Goal: Navigation & Orientation: Find specific page/section

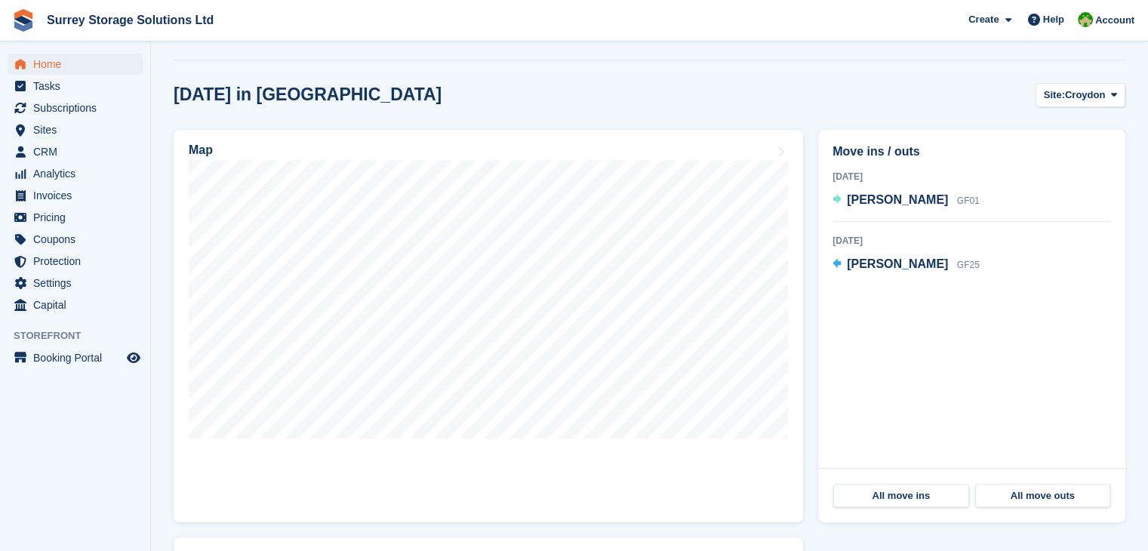
scroll to position [472, 0]
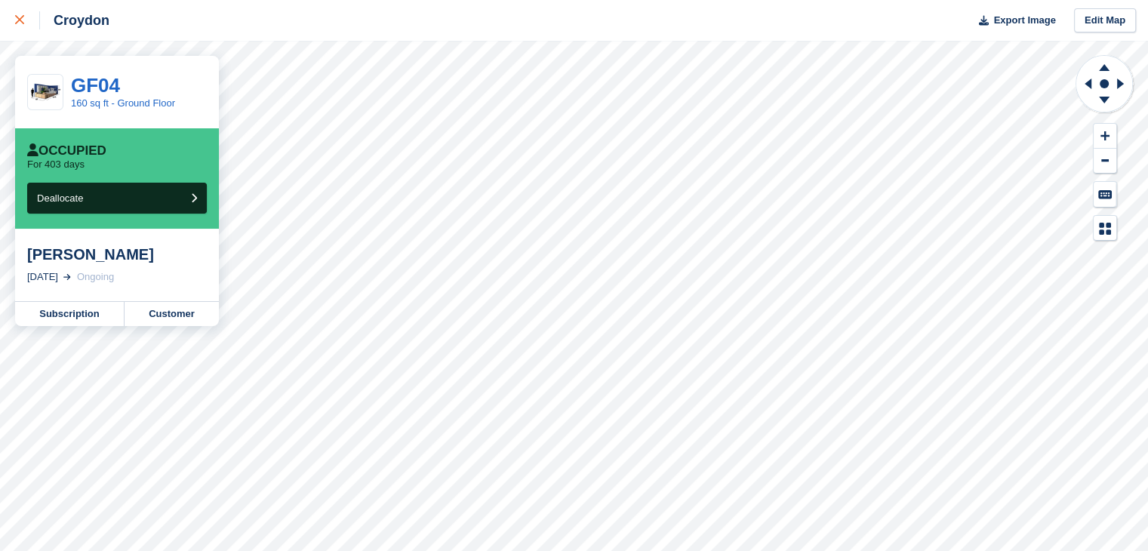
click at [4, 13] on link at bounding box center [20, 20] width 40 height 41
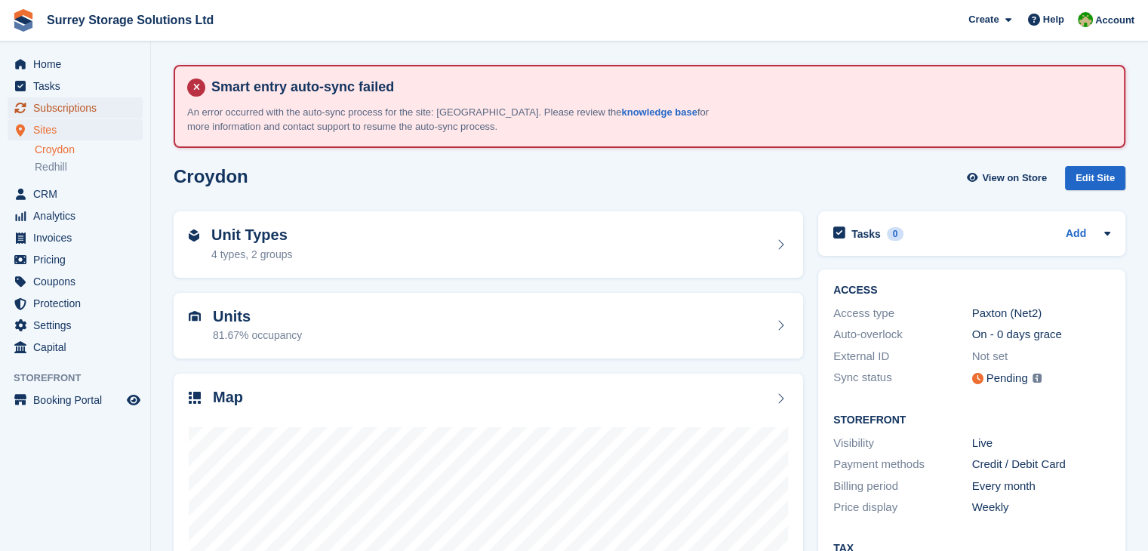
click at [112, 106] on span "Subscriptions" at bounding box center [78, 107] width 91 height 21
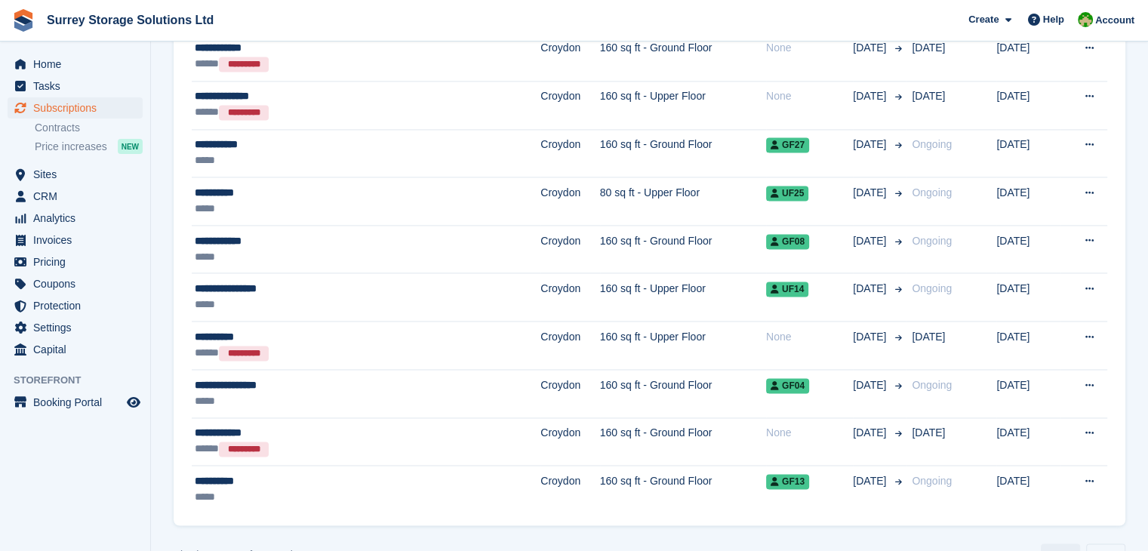
scroll to position [2276, 0]
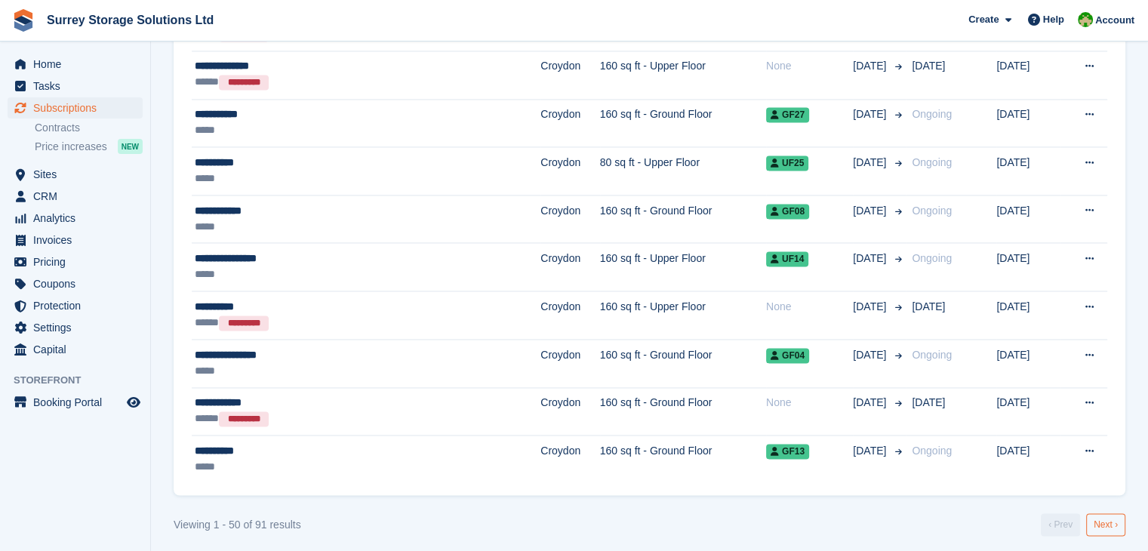
click at [1116, 513] on link "Next ›" at bounding box center [1105, 524] width 39 height 23
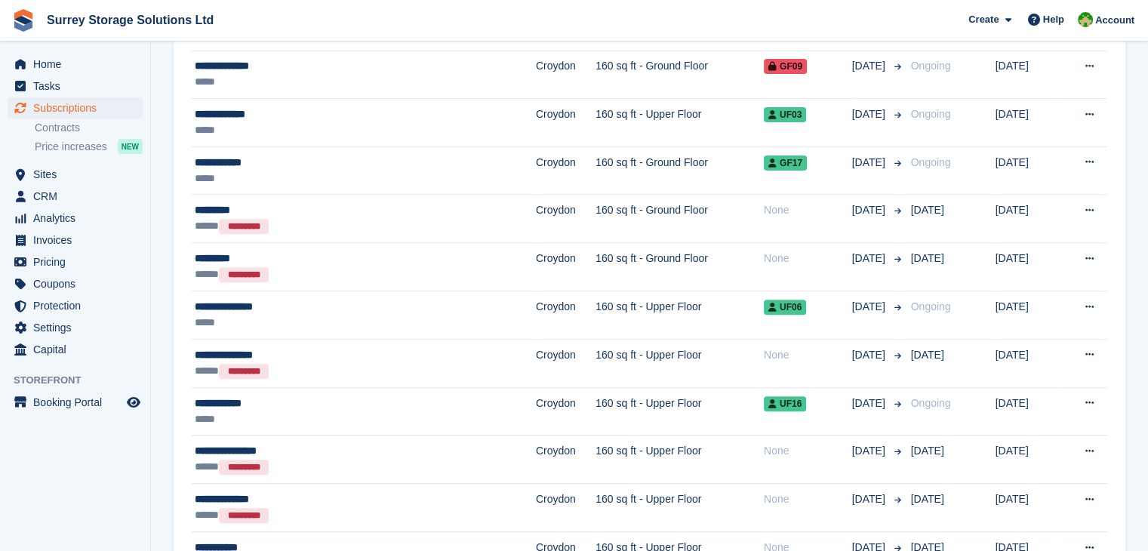
scroll to position [541, 0]
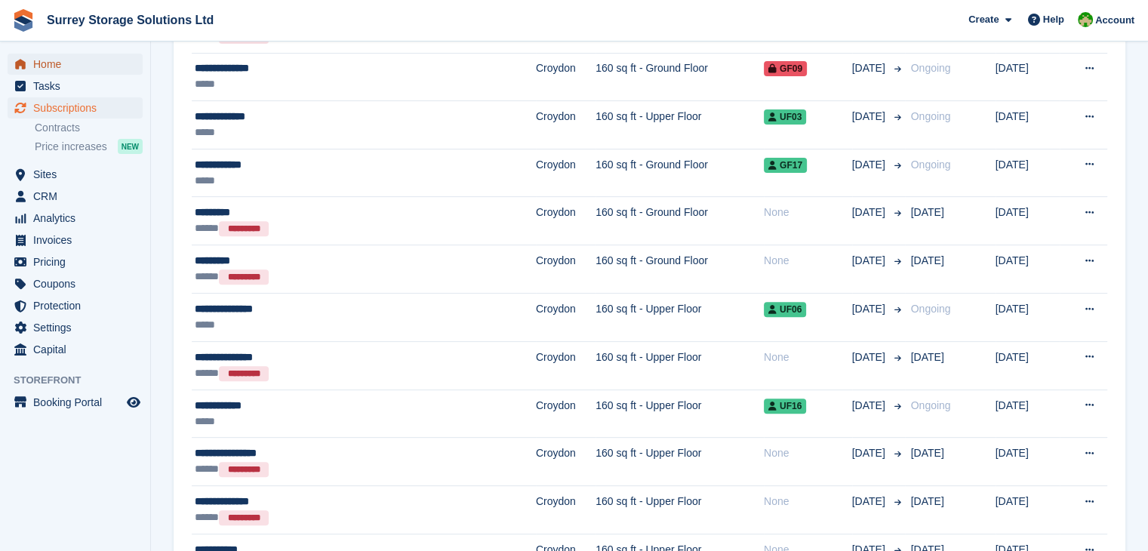
click at [72, 66] on span "Home" at bounding box center [78, 64] width 91 height 21
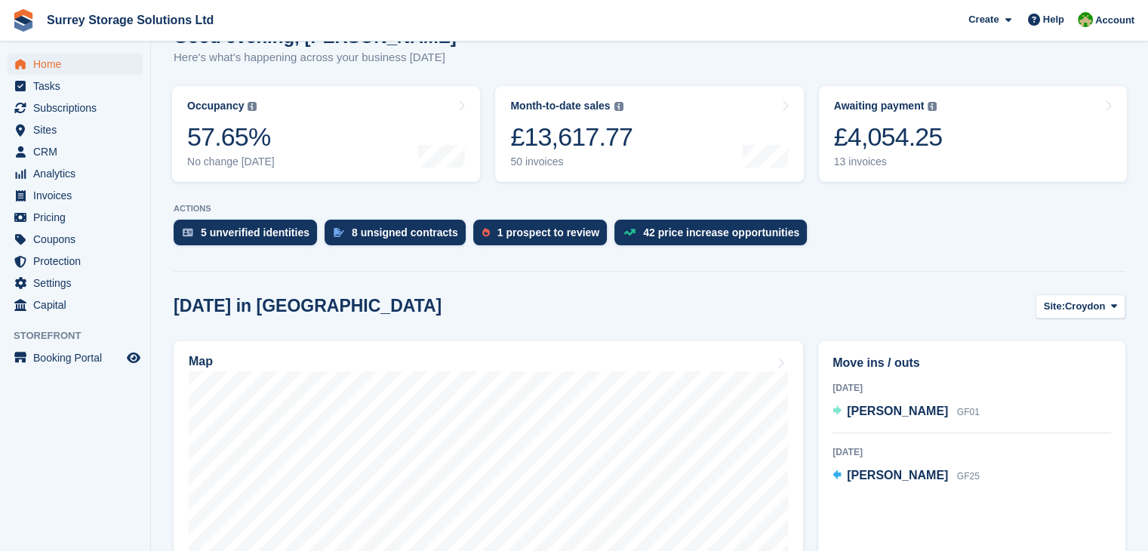
scroll to position [263, 0]
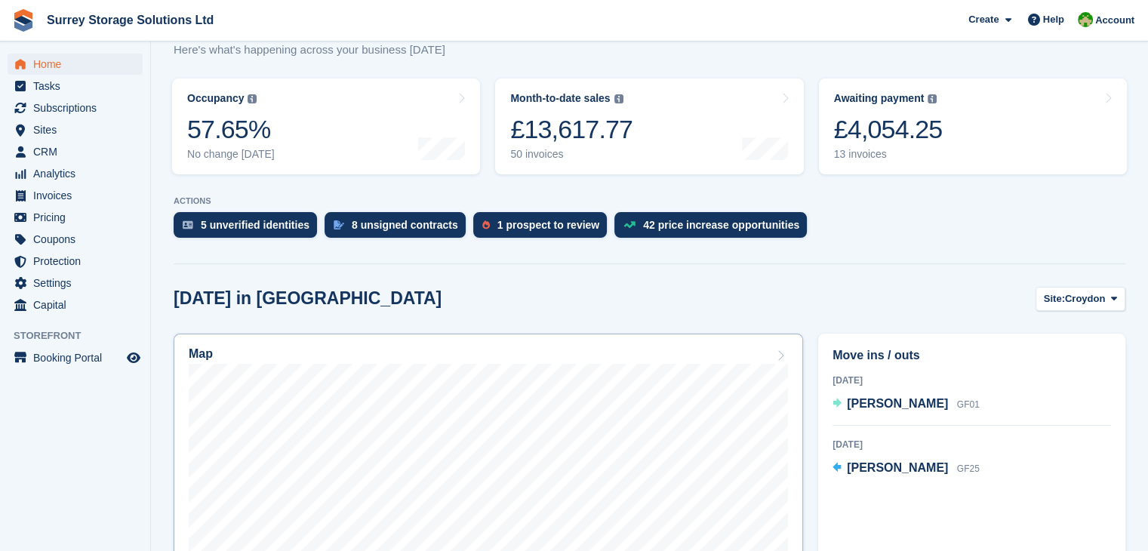
click at [773, 347] on div "Map" at bounding box center [488, 355] width 599 height 17
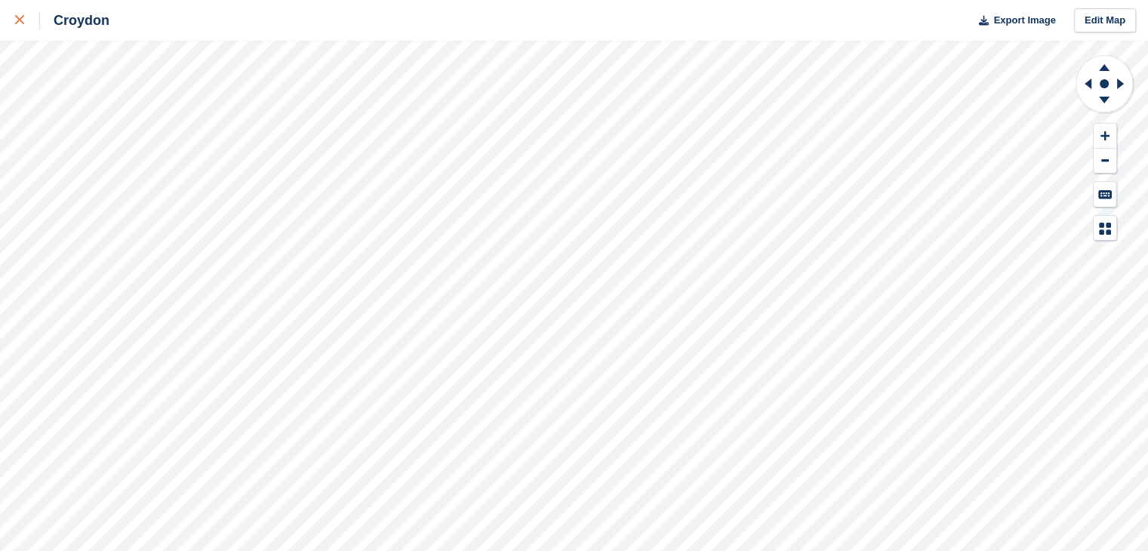
click at [21, 16] on icon at bounding box center [19, 19] width 9 height 9
